Goal: Find specific page/section: Find specific page/section

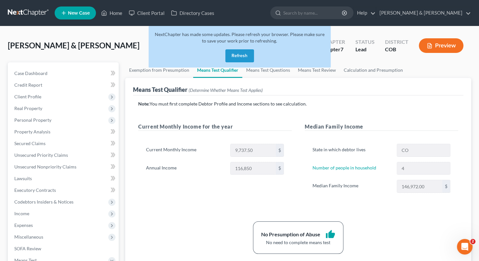
click at [240, 59] on button "Refresh" at bounding box center [239, 55] width 29 height 13
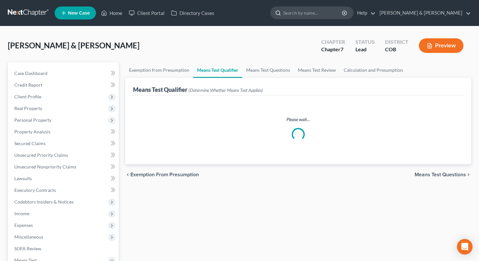
click at [330, 13] on input "search" at bounding box center [312, 13] width 59 height 12
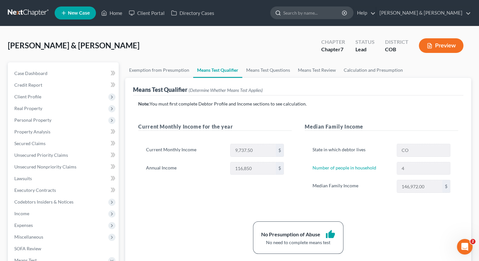
click at [330, 13] on input "search" at bounding box center [312, 13] width 59 height 12
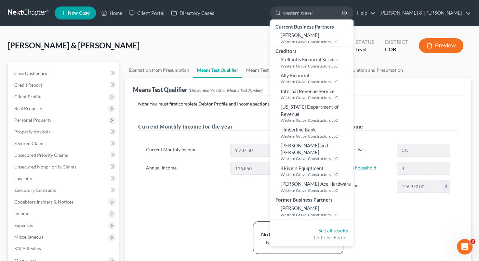
type input "western gravel"
click at [348, 228] on link "See all results" at bounding box center [333, 231] width 30 height 6
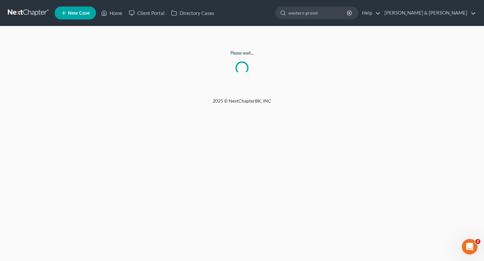
click at [364, 226] on div "Home New Case Client Portal Directory Cases Fleming & Lowenberg sherman@fleming…" at bounding box center [242, 130] width 484 height 261
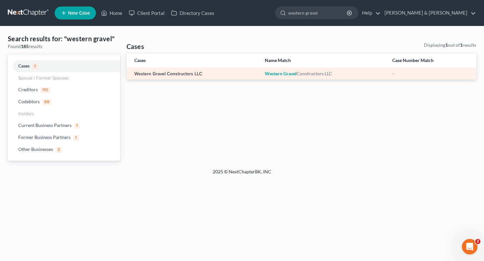
click at [175, 72] on link "Western Gravel Constructors LLC" at bounding box center [168, 74] width 68 height 5
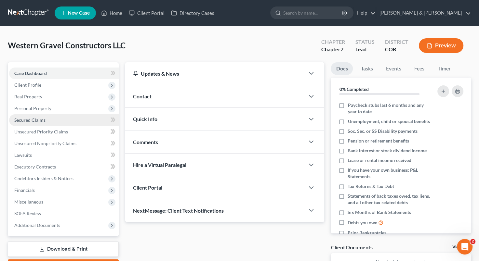
click at [63, 118] on link "Secured Claims" at bounding box center [64, 120] width 110 height 12
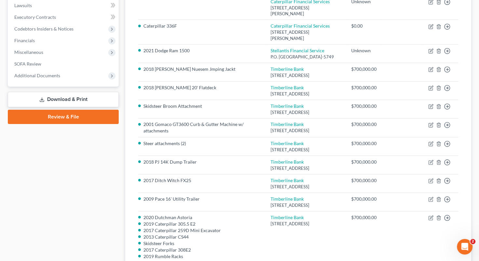
scroll to position [305, 0]
